Goal: Transaction & Acquisition: Book appointment/travel/reservation

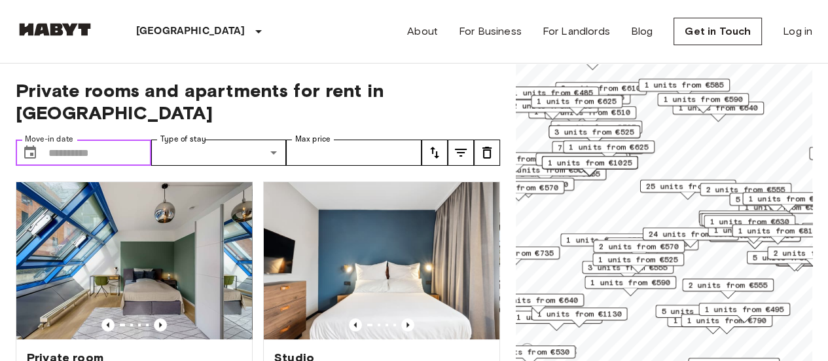
click at [63, 139] on input "Move-in date" at bounding box center [99, 152] width 103 height 26
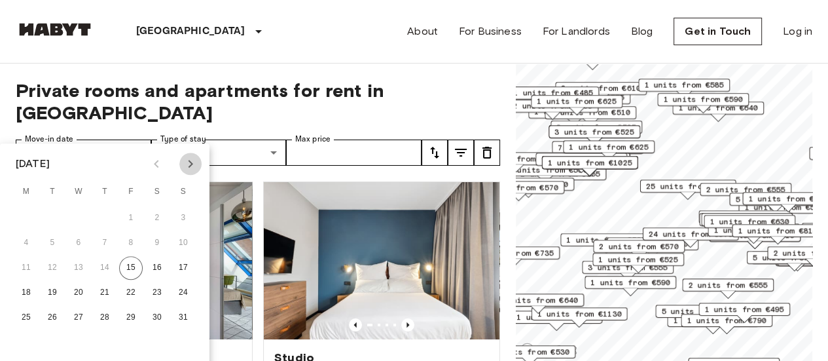
click at [196, 161] on icon "Next month" at bounding box center [191, 164] width 16 height 16
click at [29, 272] on button "15" at bounding box center [26, 268] width 24 height 24
type input "**********"
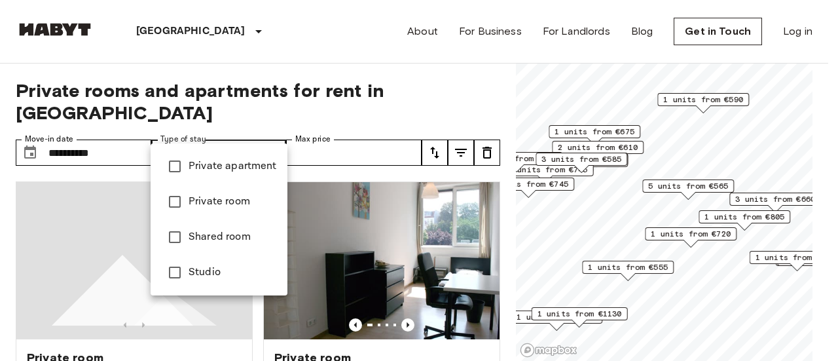
type input "******"
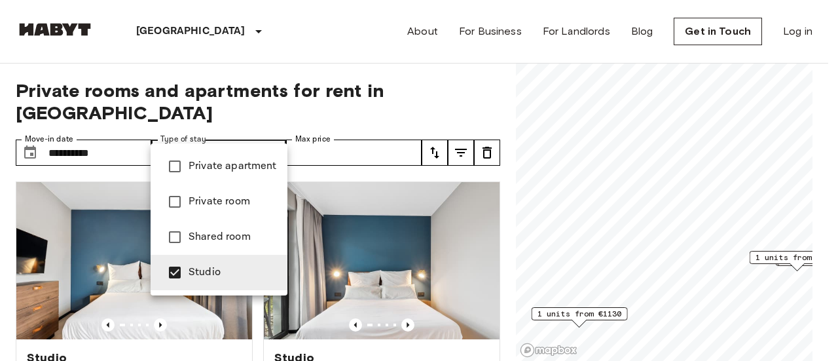
click at [356, 126] on div at bounding box center [419, 180] width 838 height 361
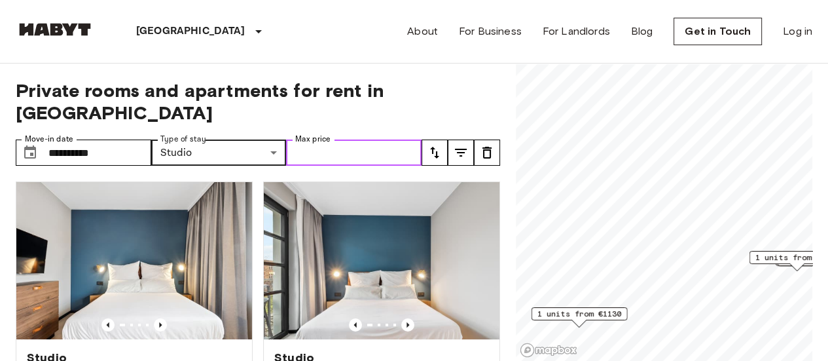
click at [356, 139] on input "Max price" at bounding box center [354, 152] width 136 height 26
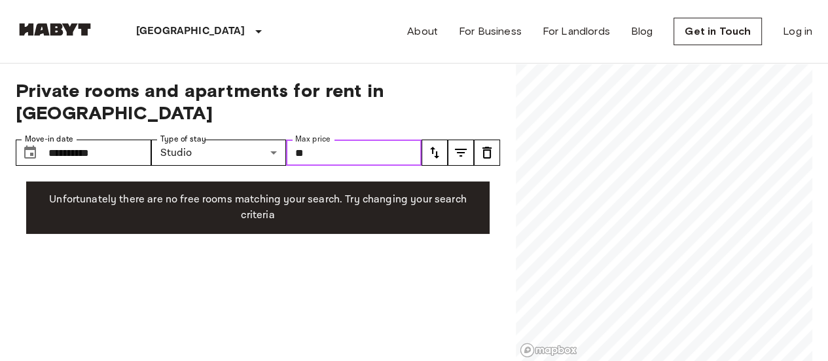
type input "*"
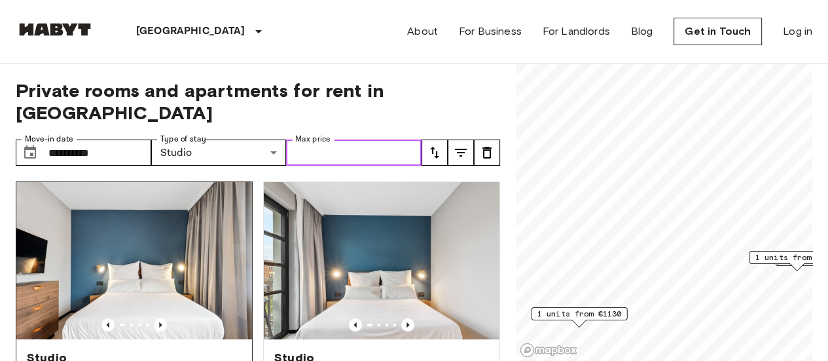
click at [71, 306] on img at bounding box center [134, 260] width 236 height 157
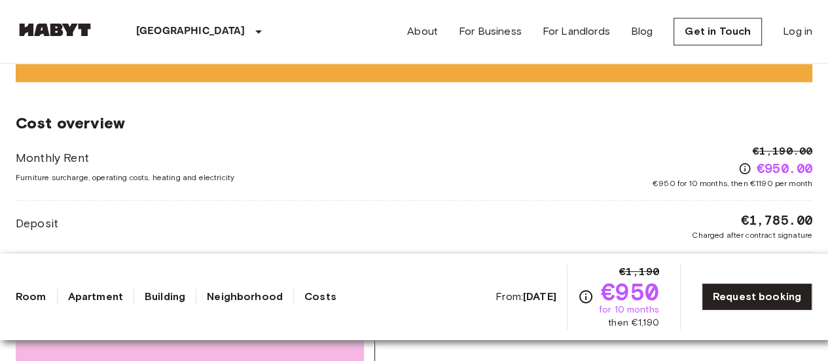
scroll to position [1710, 0]
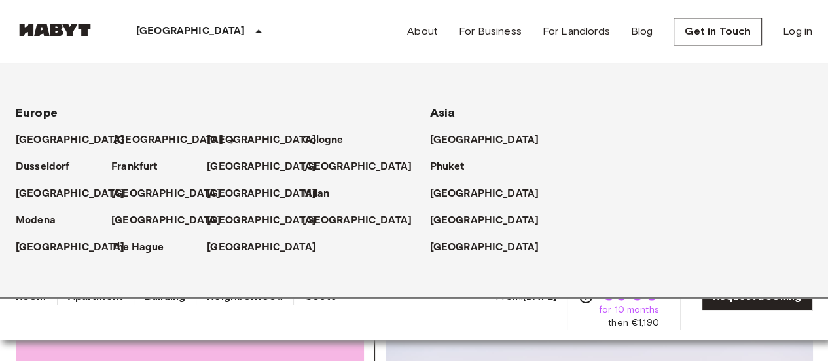
click at [132, 143] on p "[GEOGRAPHIC_DATA]" at bounding box center [168, 140] width 109 height 16
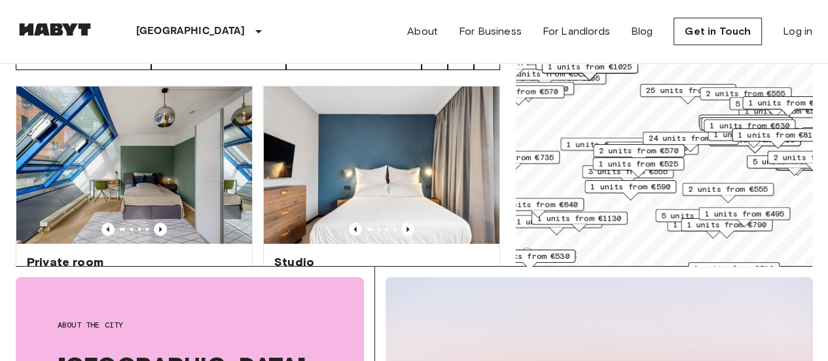
scroll to position [118, 0]
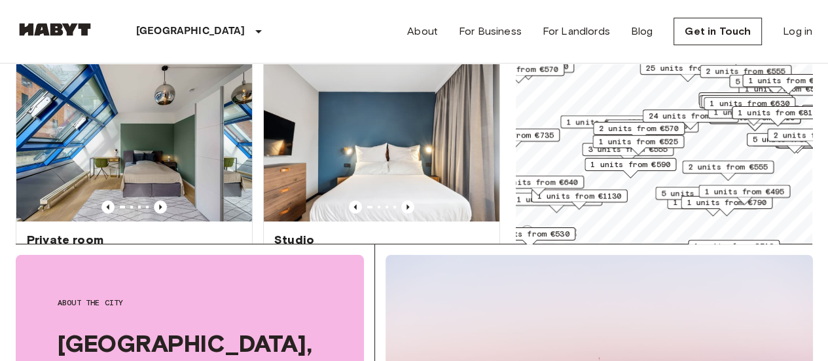
click at [755, 193] on span "1 units from €495" at bounding box center [745, 191] width 80 height 12
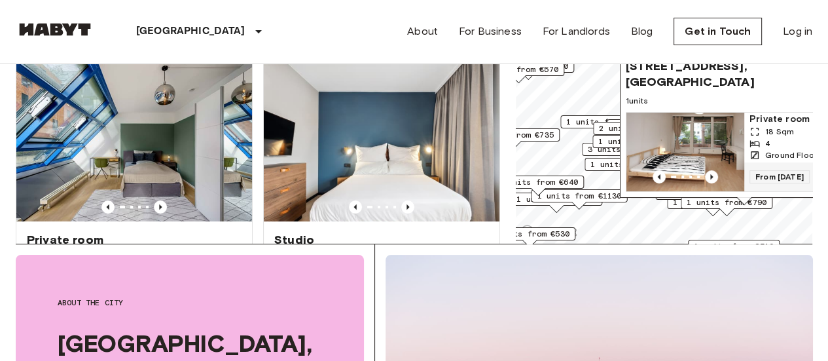
click at [712, 138] on img "Map marker" at bounding box center [686, 152] width 118 height 79
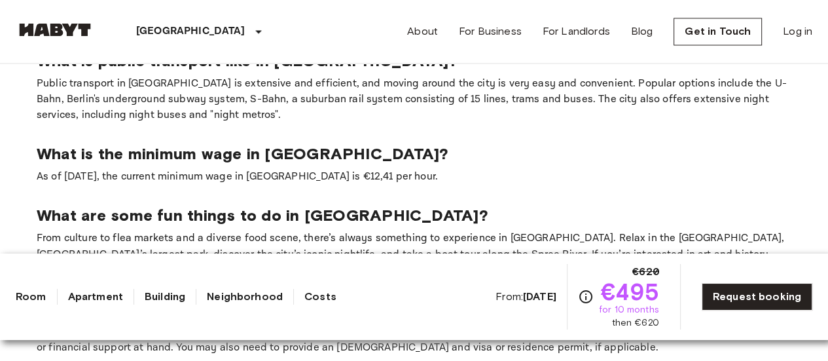
scroll to position [1820, 0]
